Goal: Navigation & Orientation: Find specific page/section

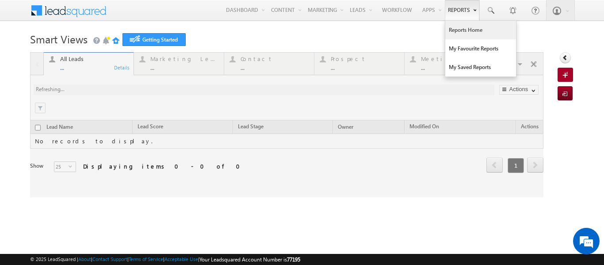
click at [450, 30] on link "Reports Home" at bounding box center [481, 30] width 71 height 19
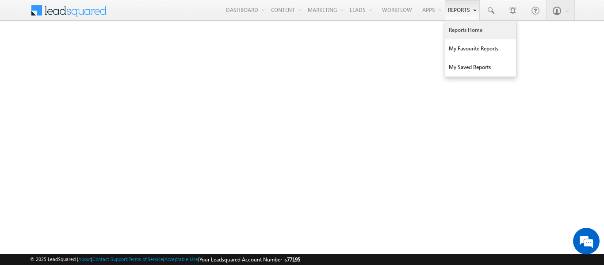
click at [458, 28] on link "Reports Home" at bounding box center [481, 30] width 71 height 19
